Goal: Information Seeking & Learning: Learn about a topic

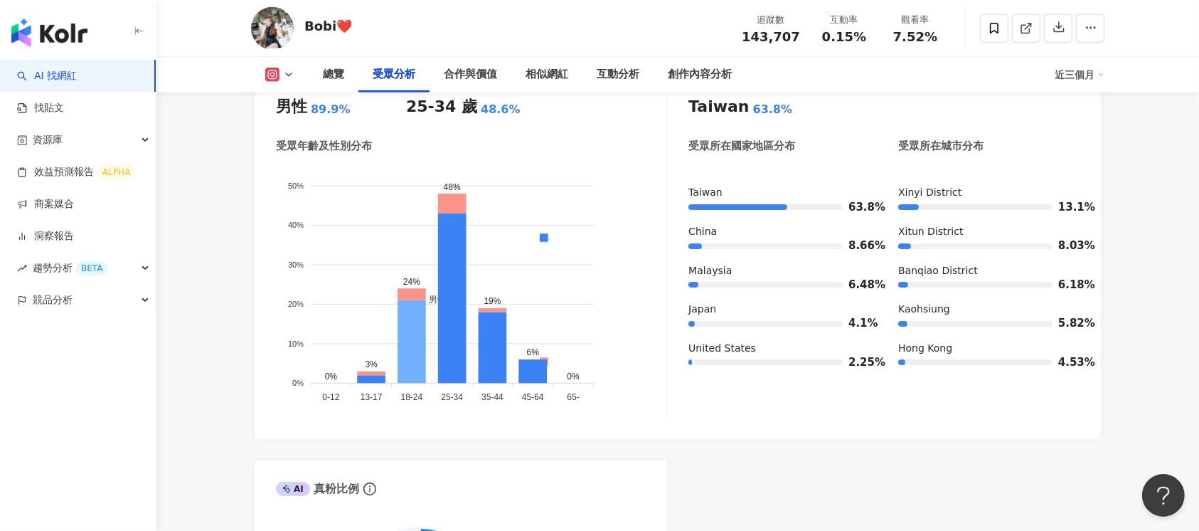
scroll to position [1225, 0]
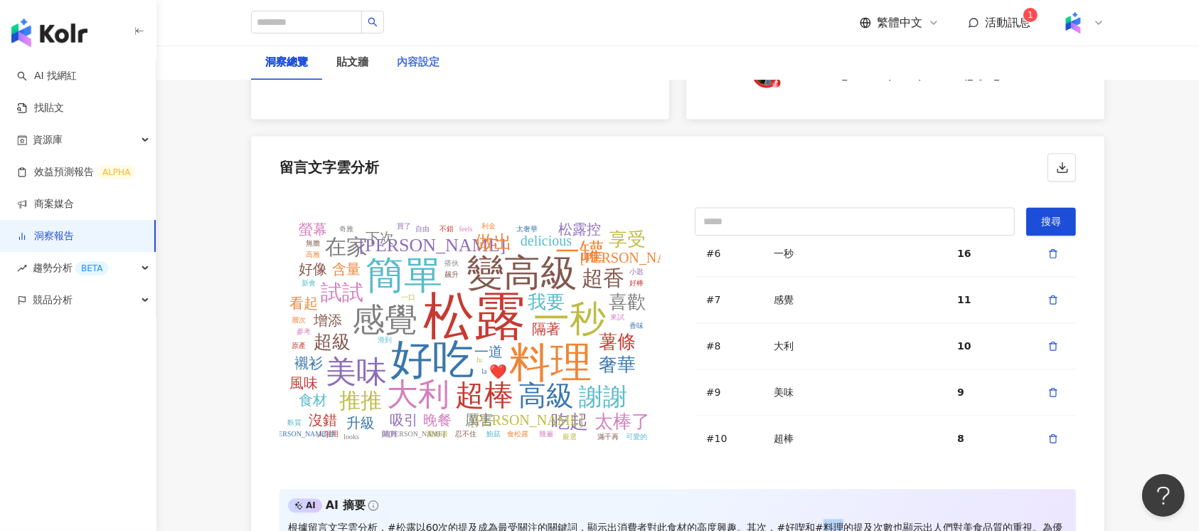
scroll to position [3084, 0]
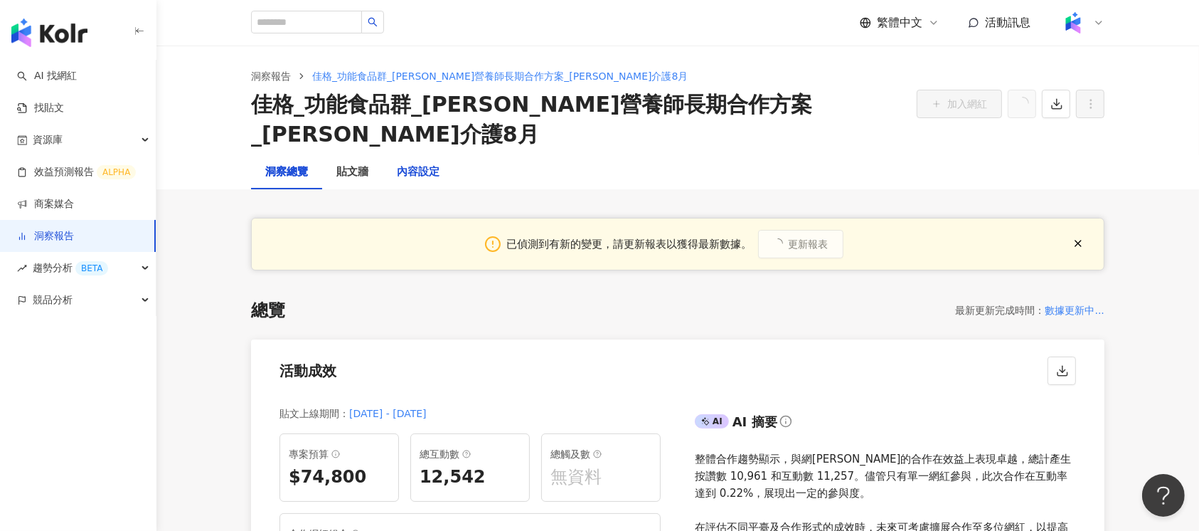
click at [415, 164] on div "內容設定" at bounding box center [418, 172] width 43 height 17
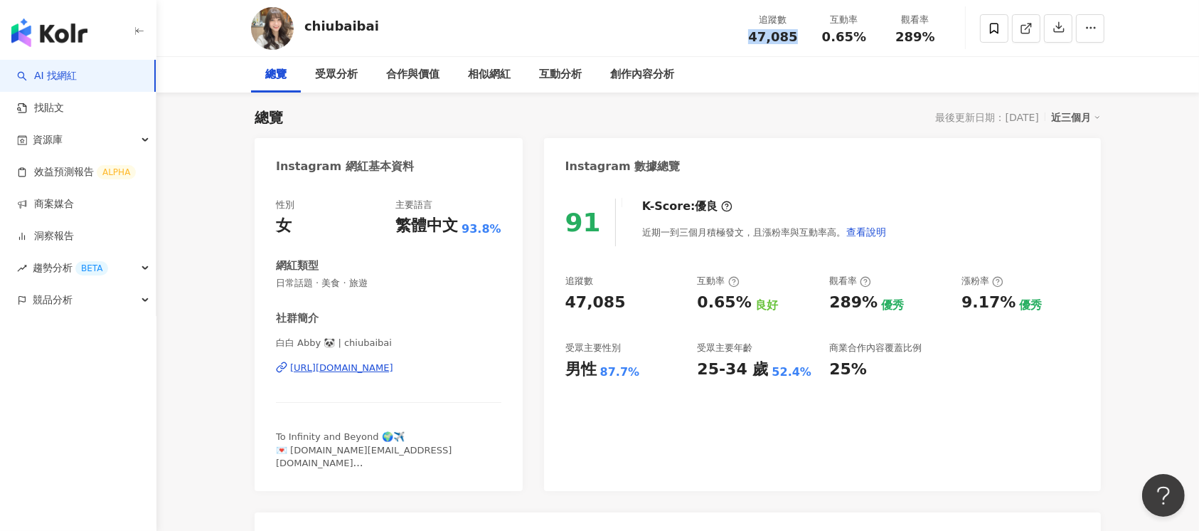
drag, startPoint x: 751, startPoint y: 34, endPoint x: 795, endPoint y: 36, distance: 43.4
click at [795, 36] on div "47,085" at bounding box center [773, 37] width 54 height 14
copy span "47,085"
drag, startPoint x: 822, startPoint y: 41, endPoint x: 865, endPoint y: 43, distance: 43.4
click at [865, 43] on div "追蹤數 47,085 互動率 0.65% 觀看率 289%" at bounding box center [844, 28] width 213 height 42
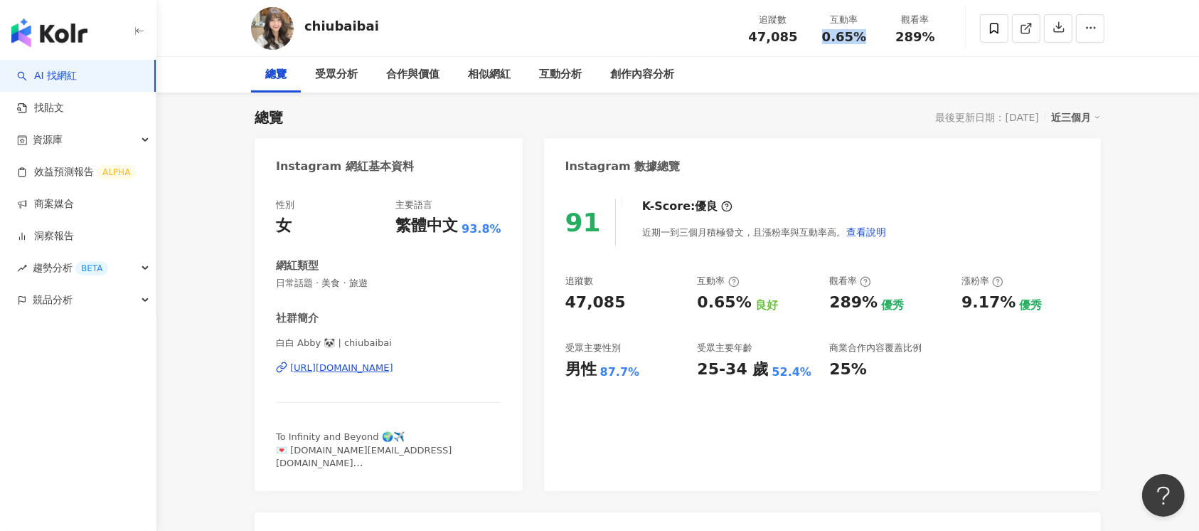
copy span "0.65%"
drag, startPoint x: 883, startPoint y: 37, endPoint x: 930, endPoint y: 39, distance: 47.0
click at [930, 39] on div "觀看率 289%" at bounding box center [915, 28] width 71 height 31
copy span "289%"
drag, startPoint x: 962, startPoint y: 302, endPoint x: 1004, endPoint y: 304, distance: 42.0
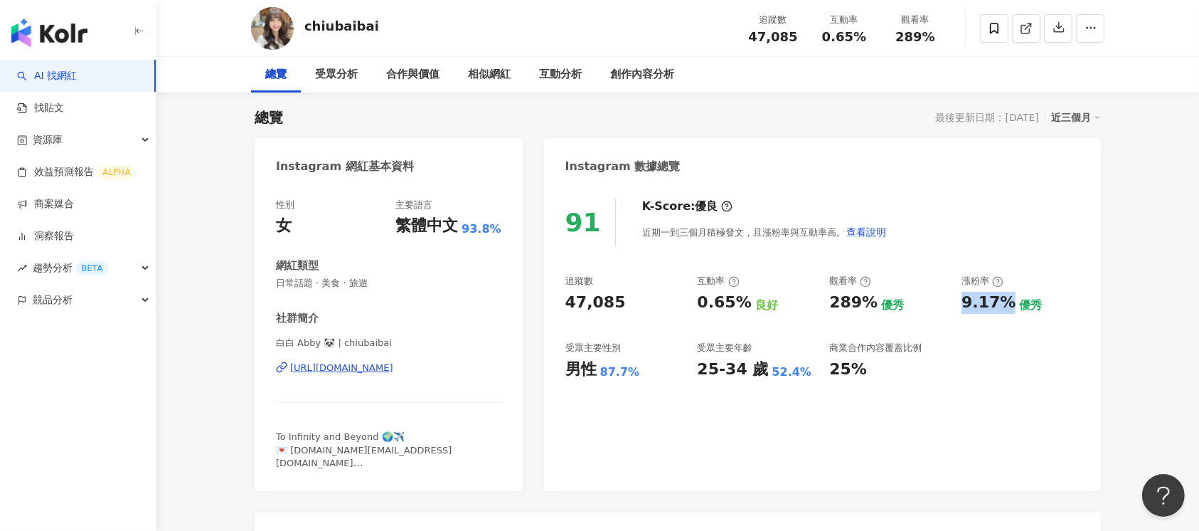
click at [1004, 304] on div "9.17%" at bounding box center [989, 303] width 54 height 22
copy div "9.17%"
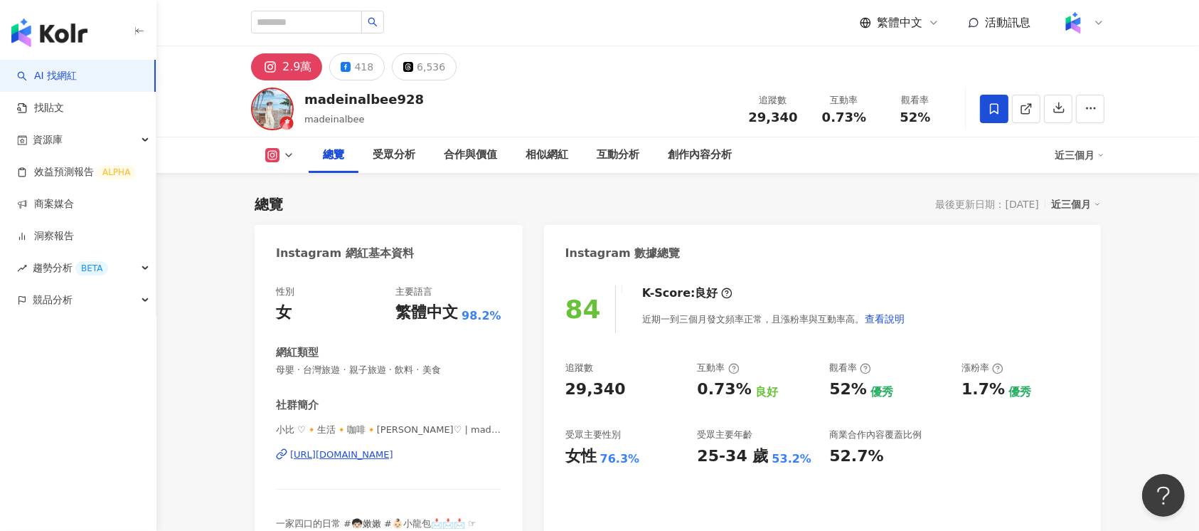
drag, startPoint x: 788, startPoint y: 117, endPoint x: 798, endPoint y: 117, distance: 10.0
click at [798, 117] on div "追蹤數 29,340" at bounding box center [773, 108] width 71 height 31
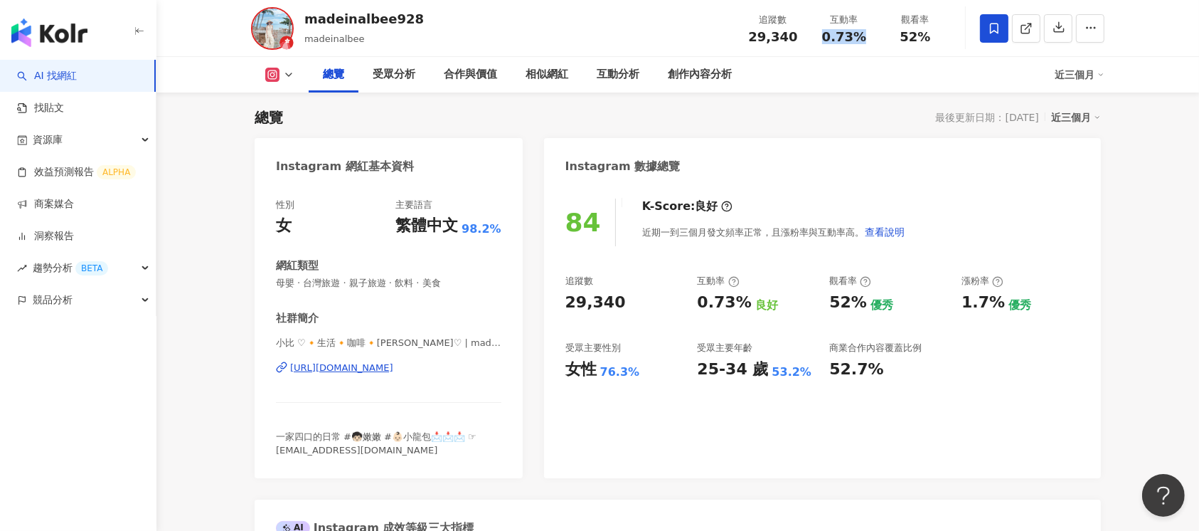
drag, startPoint x: 825, startPoint y: 37, endPoint x: 865, endPoint y: 39, distance: 39.9
click at [865, 39] on div "0.73%" at bounding box center [844, 37] width 54 height 14
copy span "0.73%"
drag, startPoint x: 903, startPoint y: 40, endPoint x: 937, endPoint y: 40, distance: 33.4
click at [937, 40] on div "52%" at bounding box center [915, 37] width 54 height 14
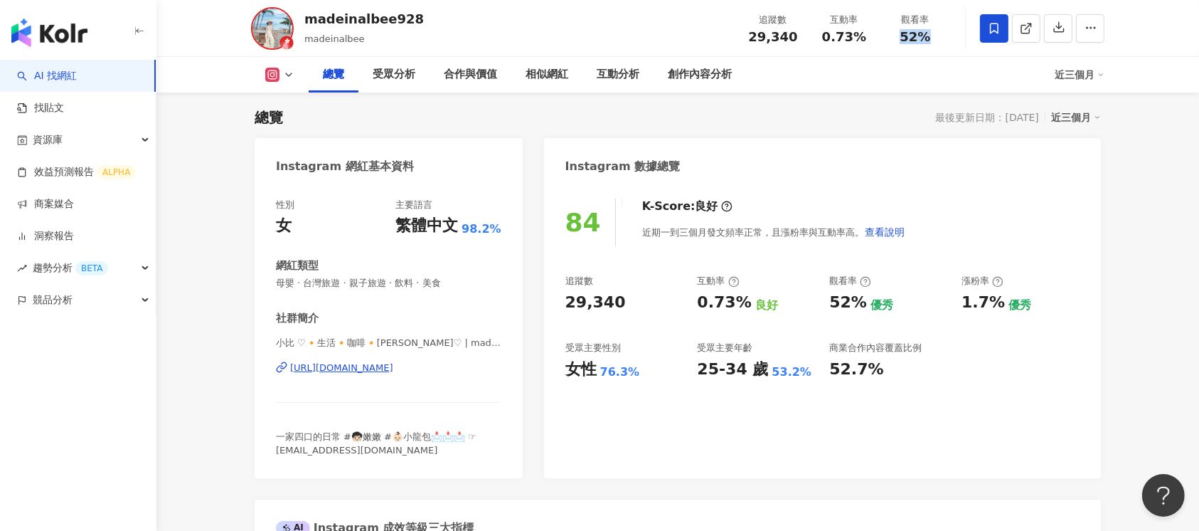
copy span "52%"
drag, startPoint x: 964, startPoint y: 306, endPoint x: 995, endPoint y: 306, distance: 31.3
click at [995, 306] on div "1.7%" at bounding box center [983, 303] width 43 height 22
copy div "1.7%"
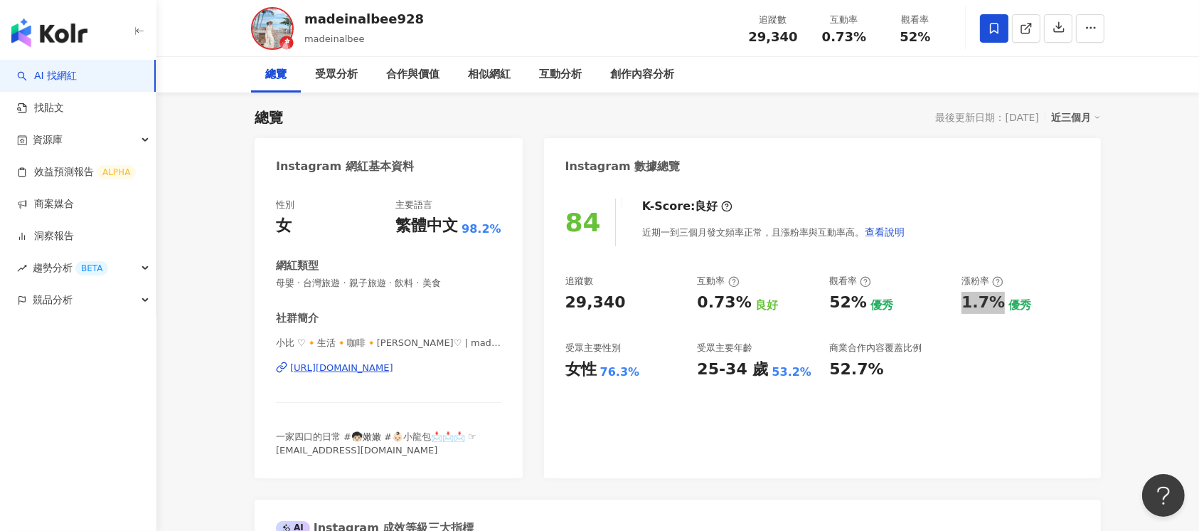
scroll to position [0, 0]
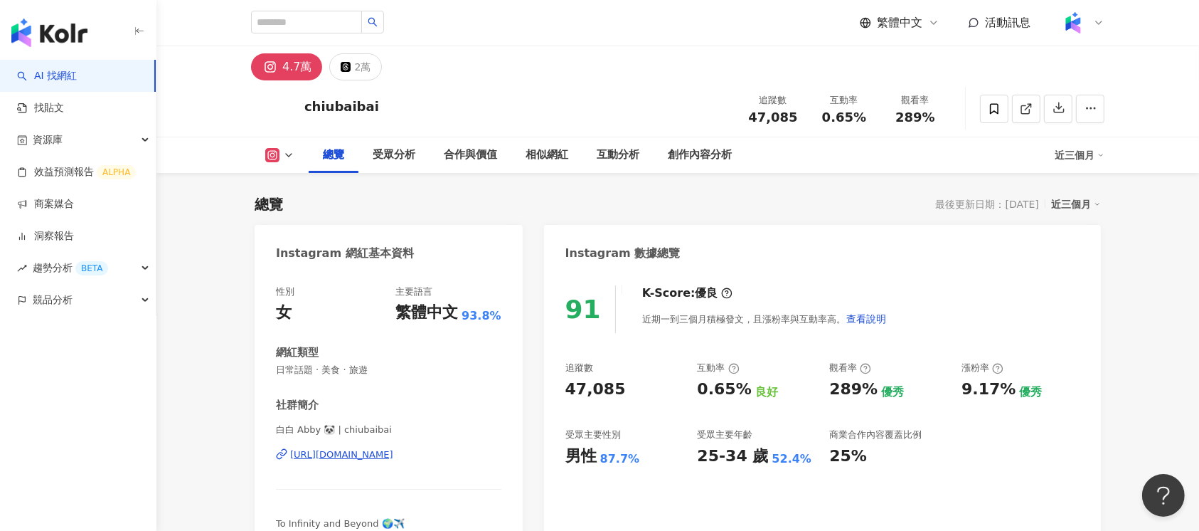
scroll to position [87, 0]
